Goal: Task Accomplishment & Management: Manage account settings

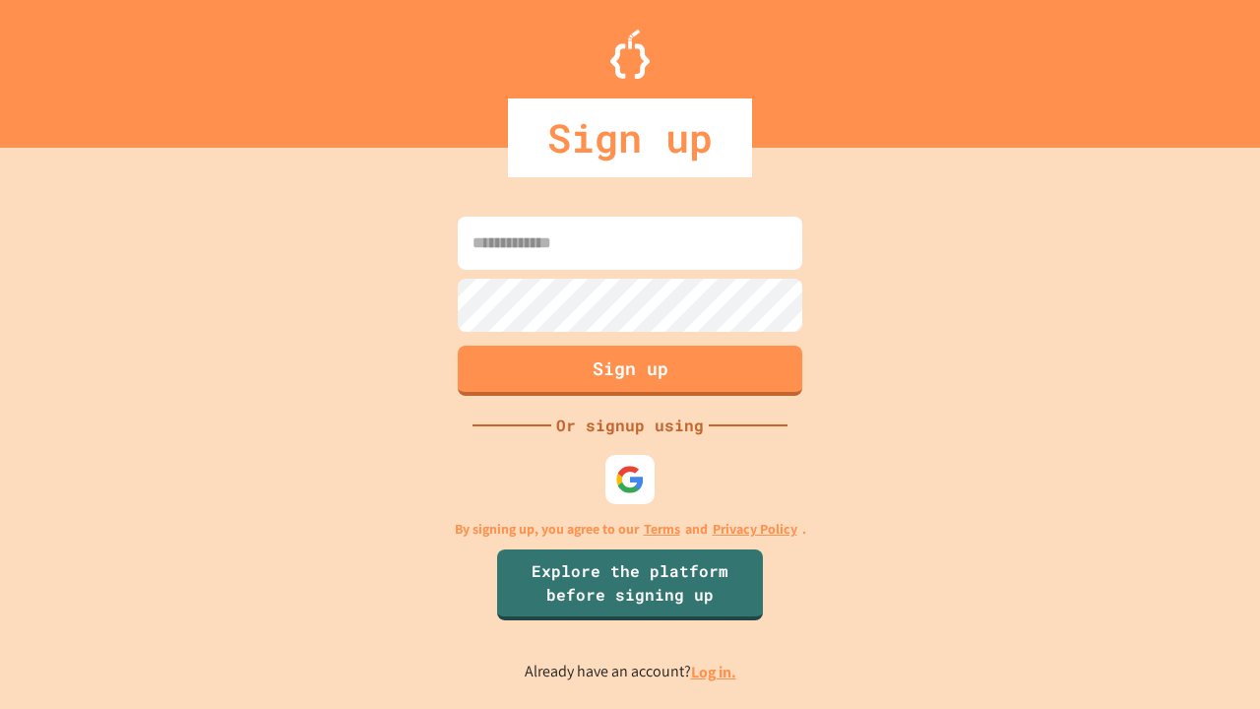
click at [715, 671] on link "Log in." at bounding box center [713, 672] width 45 height 21
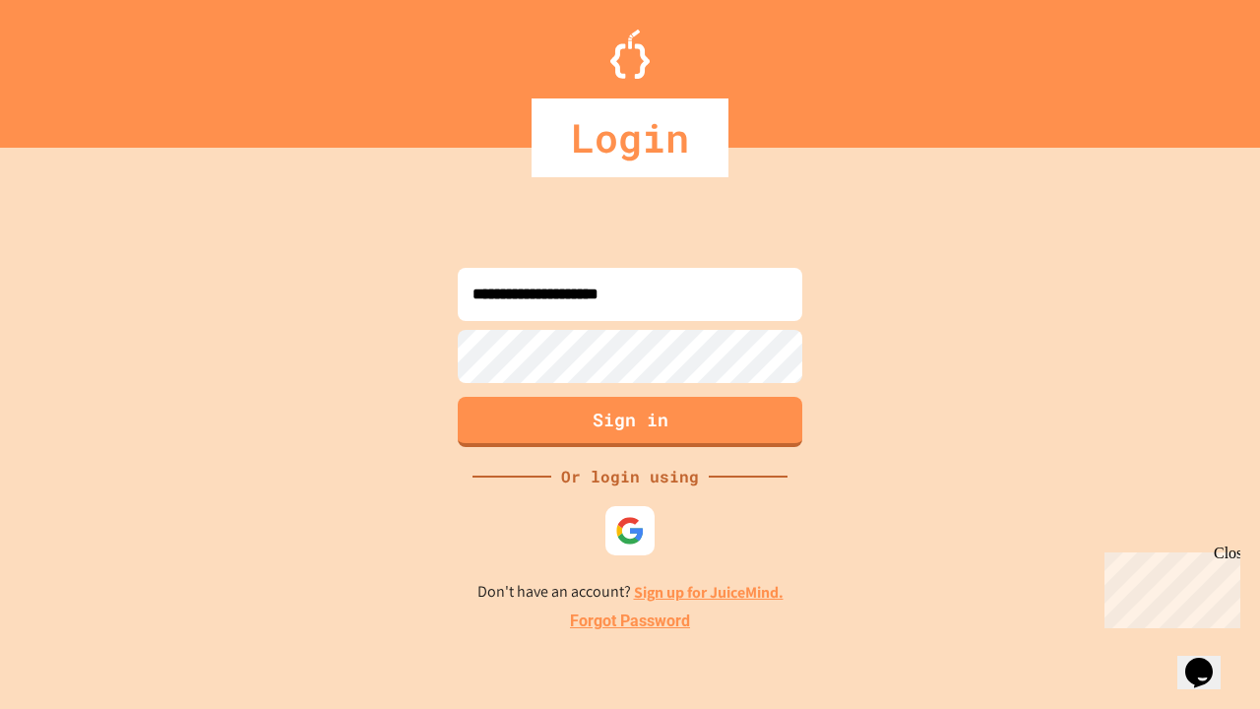
type input "**********"
